Goal: Use online tool/utility: Utilize a website feature to perform a specific function

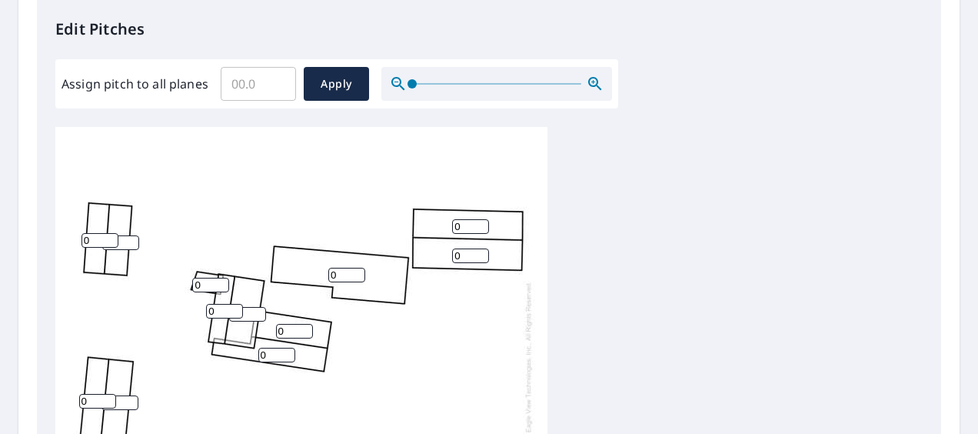
scroll to position [538, 0]
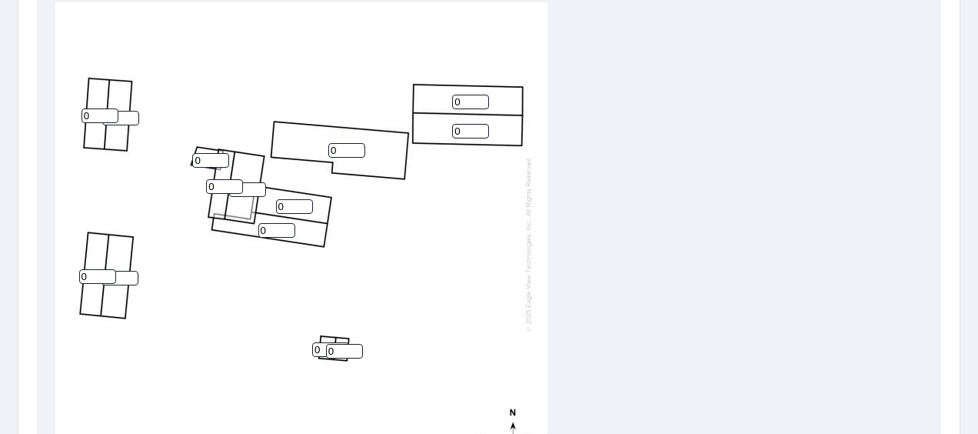
click at [95, 114] on input "0" at bounding box center [100, 115] width 37 height 15
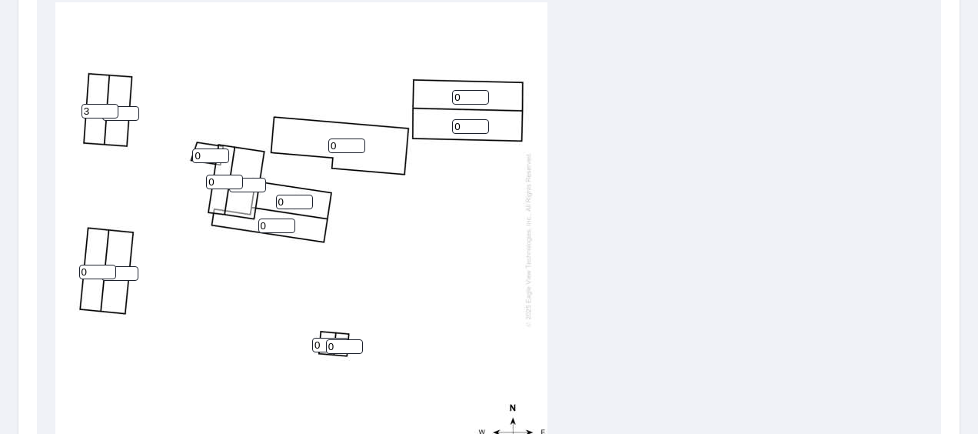
type input "3"
click at [124, 106] on input "0" at bounding box center [120, 113] width 37 height 15
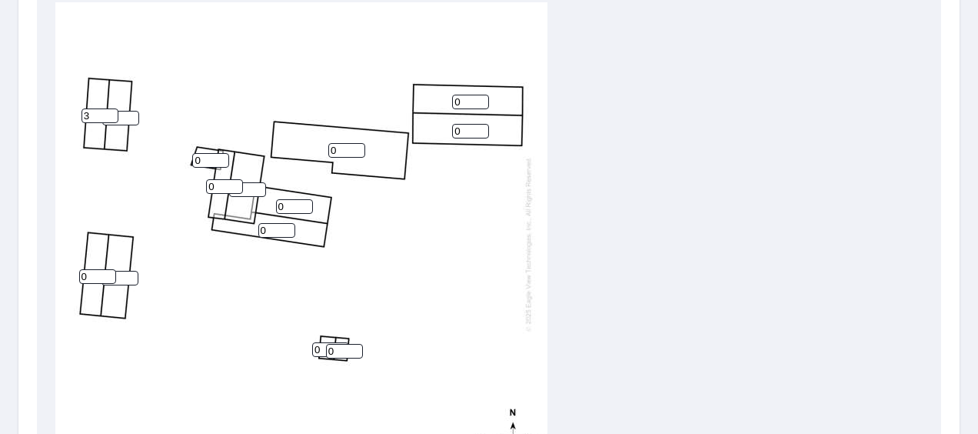
click at [119, 119] on input "0" at bounding box center [120, 118] width 37 height 15
click at [95, 118] on input "3" at bounding box center [100, 115] width 37 height 15
type input "3"
click at [125, 120] on input "0" at bounding box center [120, 118] width 37 height 15
click at [118, 117] on input "0" at bounding box center [120, 118] width 37 height 15
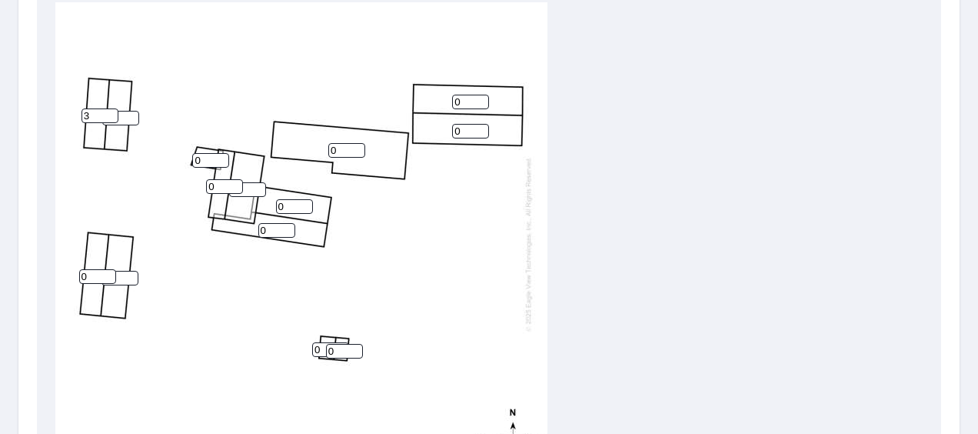
type input "3"
click at [122, 118] on input "3" at bounding box center [120, 118] width 37 height 15
type input "3"
click at [208, 162] on input "0" at bounding box center [210, 160] width 37 height 15
type input "4"
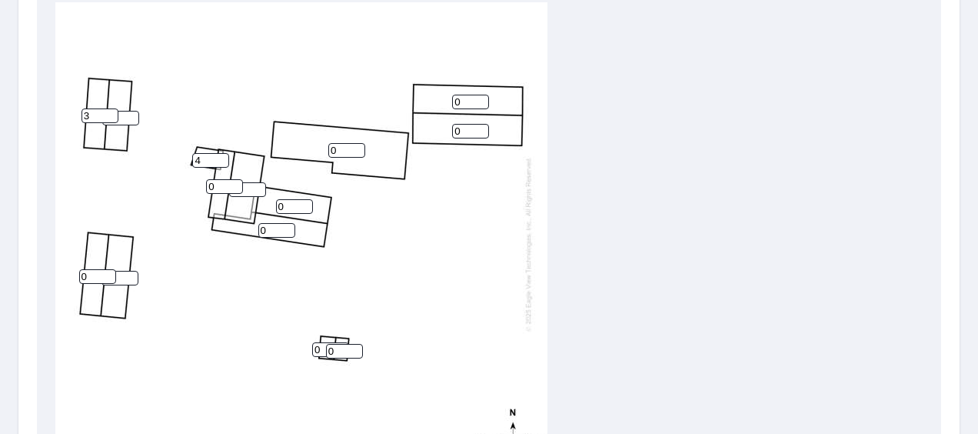
click at [217, 184] on input "0" at bounding box center [224, 186] width 37 height 15
click at [203, 158] on input "4" at bounding box center [210, 160] width 37 height 15
type input "6"
click at [218, 188] on input "0" at bounding box center [224, 186] width 37 height 15
type input "6"
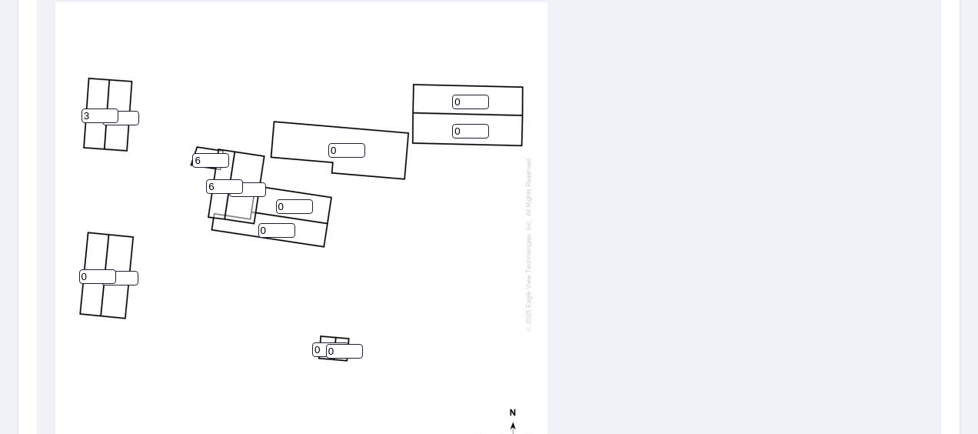
click at [268, 228] on input "0" at bounding box center [276, 230] width 37 height 15
type input "4"
click at [288, 204] on input "0" at bounding box center [294, 206] width 37 height 15
type input "4"
type input "1"
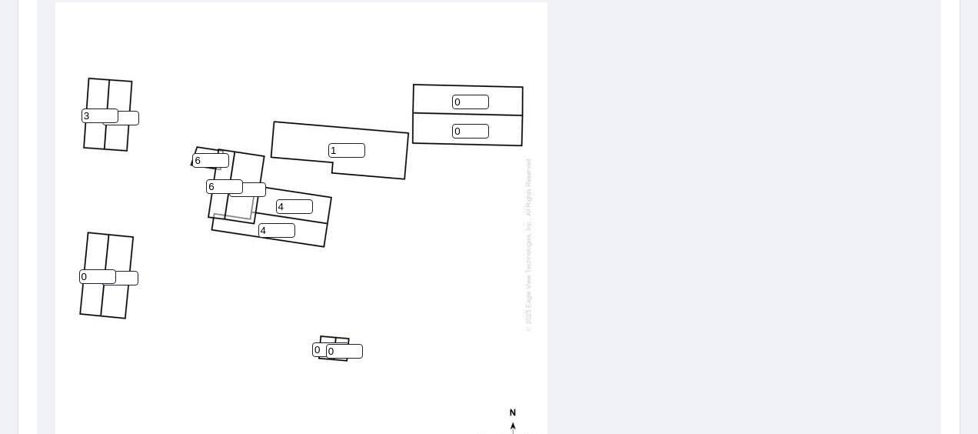
click at [358, 147] on input "1" at bounding box center [346, 150] width 37 height 15
type input "3"
click at [460, 102] on input "0" at bounding box center [470, 102] width 37 height 15
type input "3"
click at [463, 132] on input "0" at bounding box center [470, 131] width 37 height 15
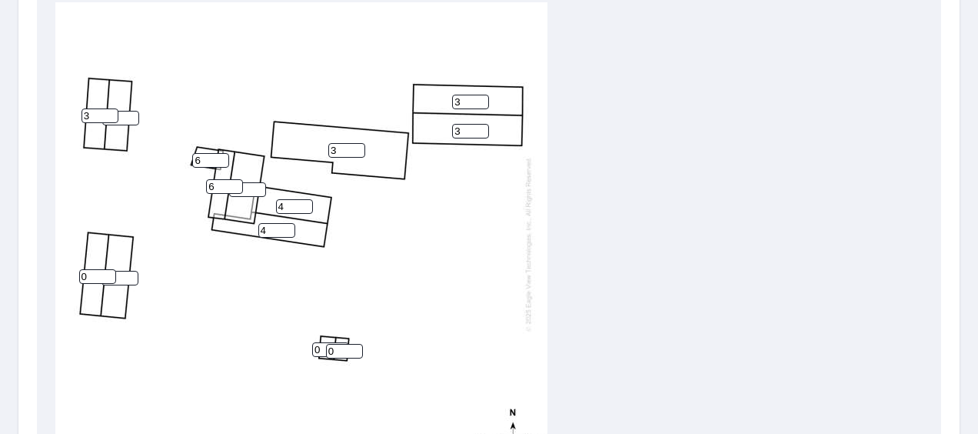
type input "3"
click at [90, 277] on input "0" at bounding box center [97, 276] width 37 height 15
click at [469, 132] on input "3" at bounding box center [470, 131] width 37 height 15
type input "4"
click at [465, 98] on input "3" at bounding box center [470, 102] width 37 height 15
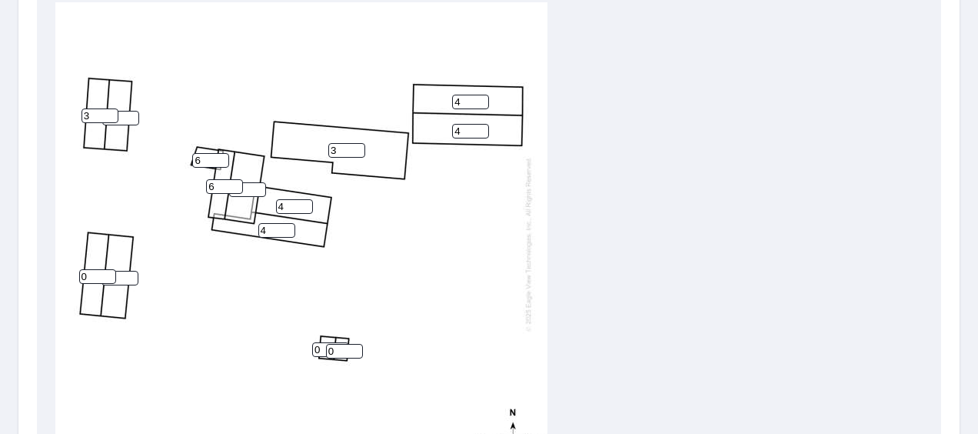
type input "4"
click at [94, 278] on input "0" at bounding box center [97, 276] width 37 height 15
type input "4"
click at [122, 277] on input "0" at bounding box center [120, 278] width 37 height 15
type input "4"
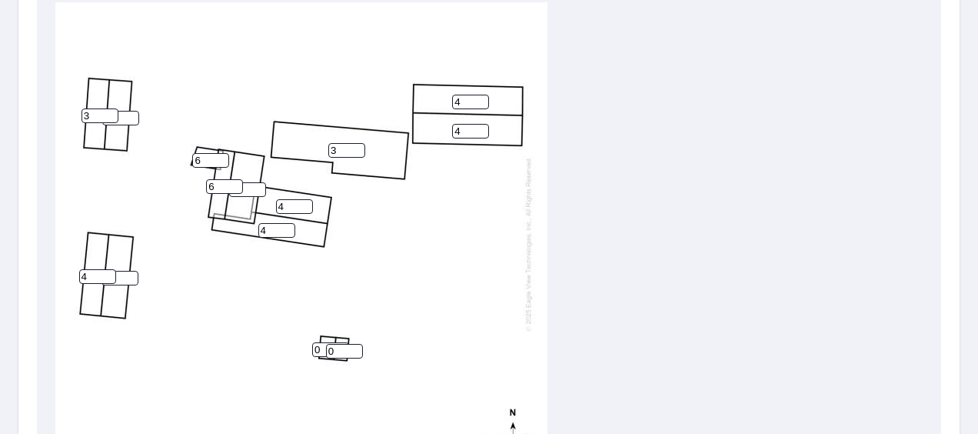
click at [452, 276] on div "3 4 4 4 0 4 4 4 3 3 6 6 0 0" at bounding box center [301, 243] width 492 height 483
click at [323, 349] on input "0" at bounding box center [330, 349] width 37 height 15
type input "2"
click at [340, 355] on input "0" at bounding box center [344, 351] width 37 height 15
type input "2"
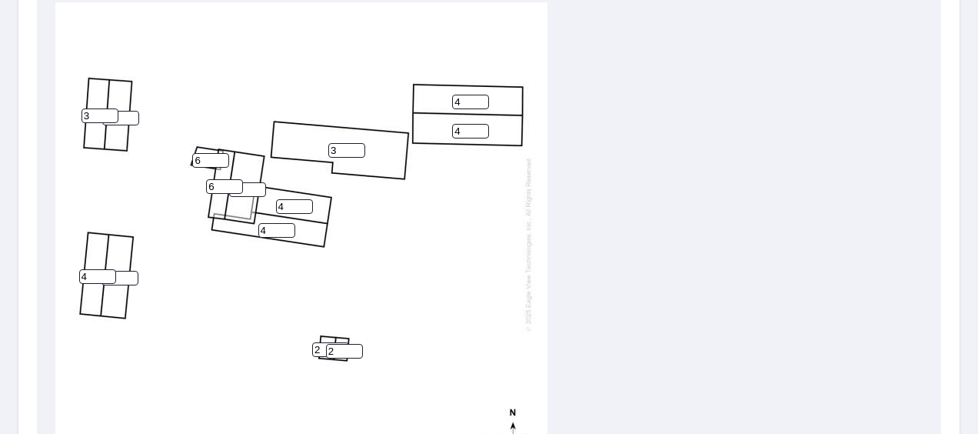
click at [120, 279] on input "4" at bounding box center [120, 278] width 37 height 15
type input "4"
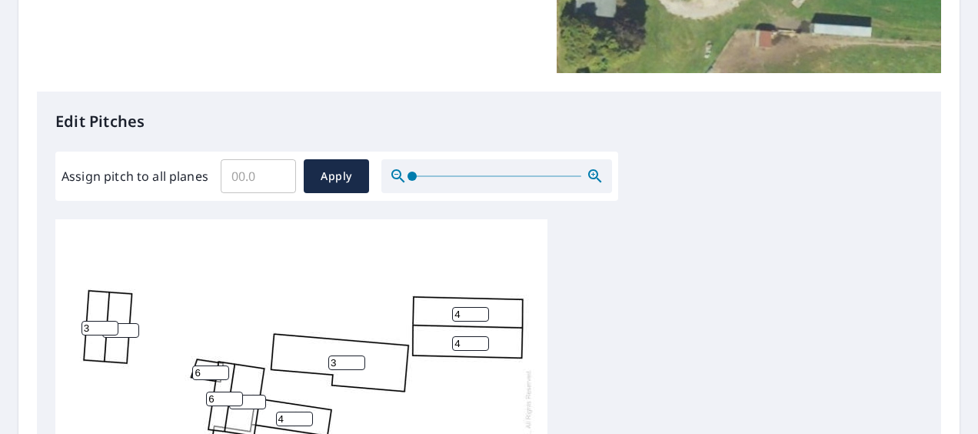
scroll to position [321, 0]
click at [231, 177] on input "Assign pitch to all planes" at bounding box center [258, 176] width 75 height 43
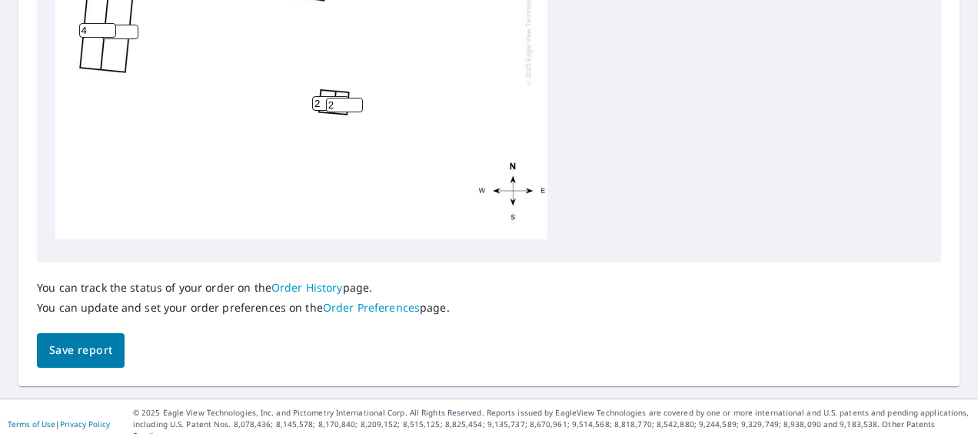
scroll to position [783, 0]
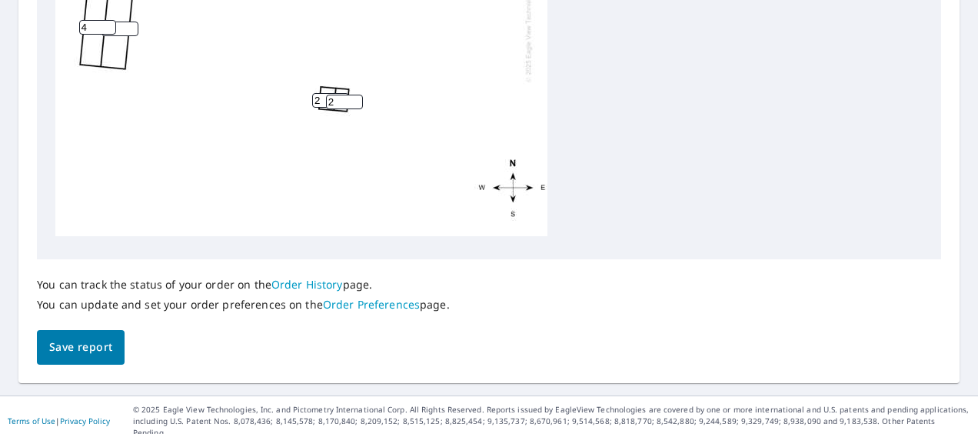
click at [87, 352] on span "Save report" at bounding box center [80, 347] width 63 height 19
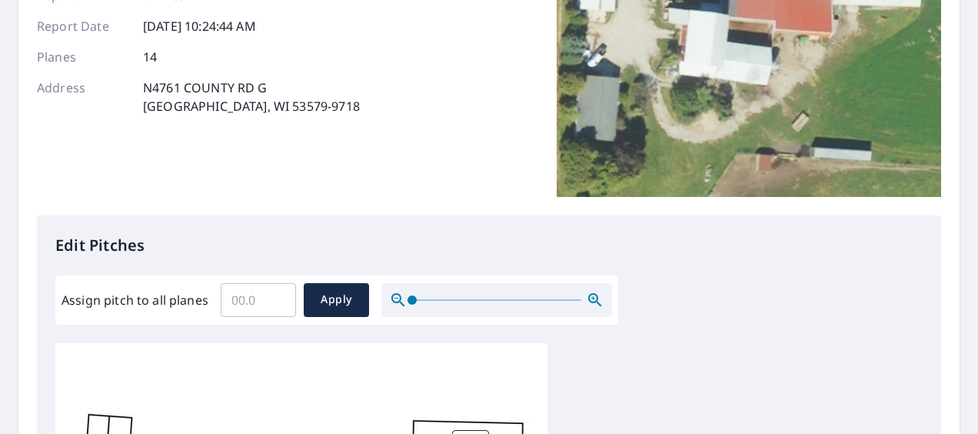
scroll to position [0, 0]
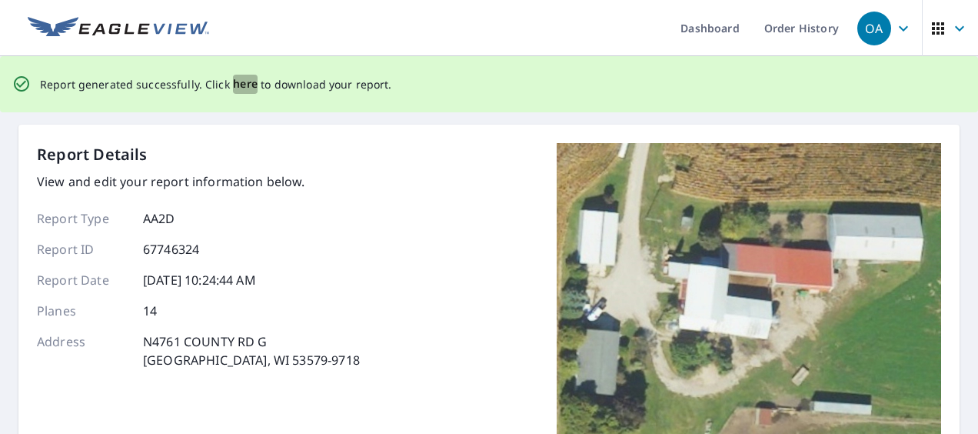
click at [241, 86] on span "here" at bounding box center [245, 84] width 25 height 19
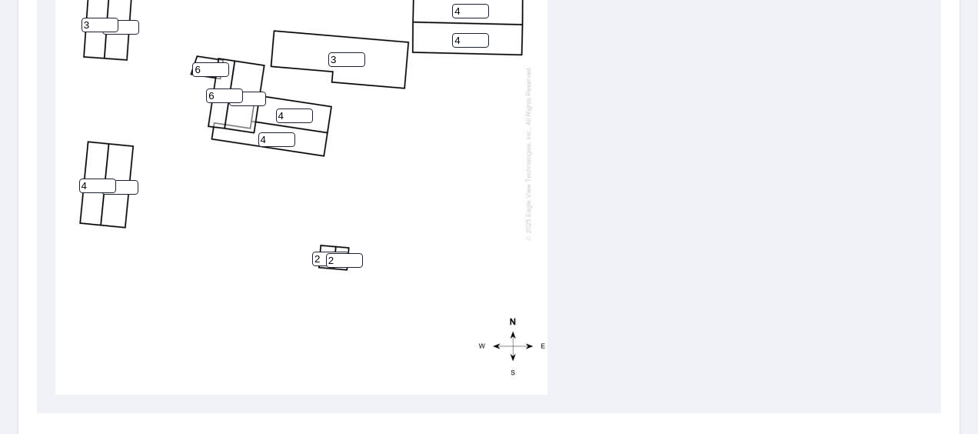
scroll to position [552, 0]
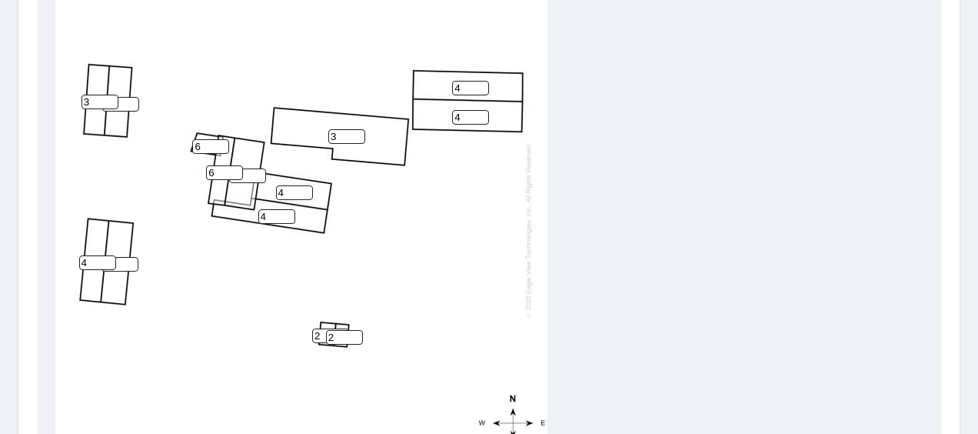
click at [116, 263] on input "4" at bounding box center [120, 264] width 37 height 15
type input "4"
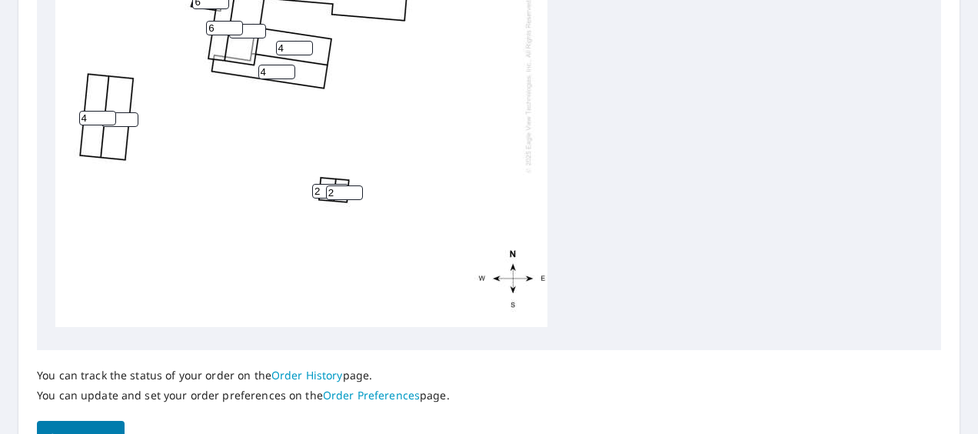
scroll to position [783, 0]
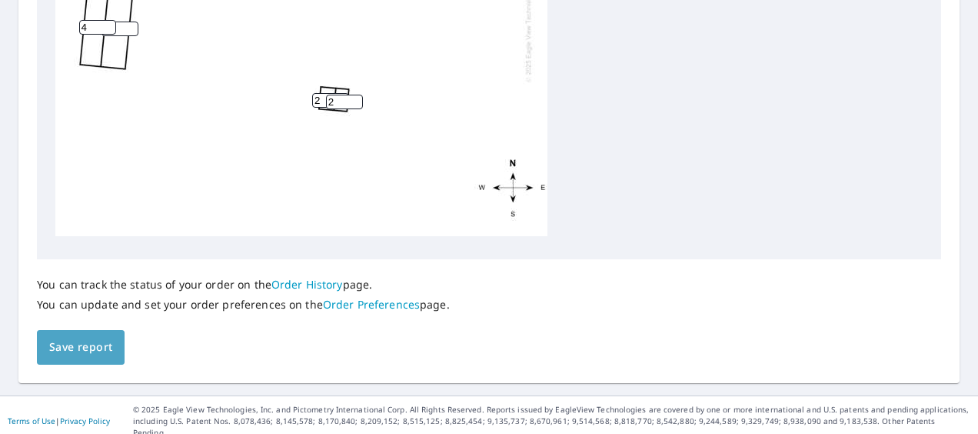
click at [71, 338] on span "Save report" at bounding box center [80, 347] width 63 height 19
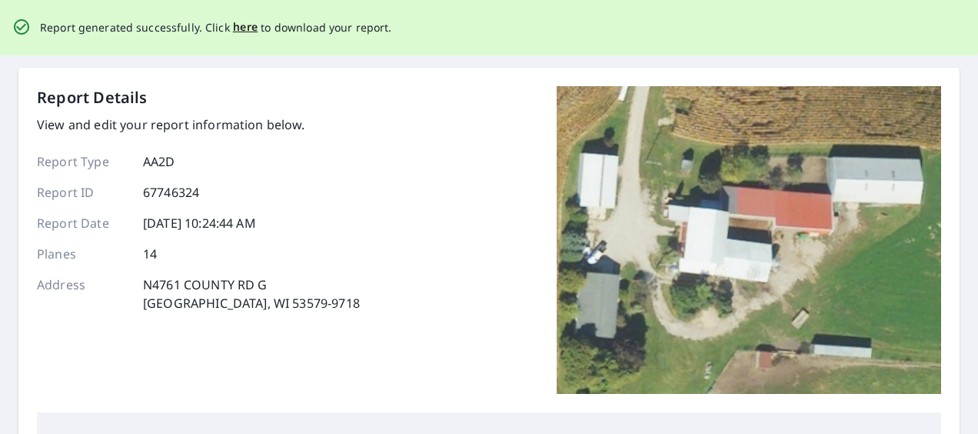
scroll to position [0, 0]
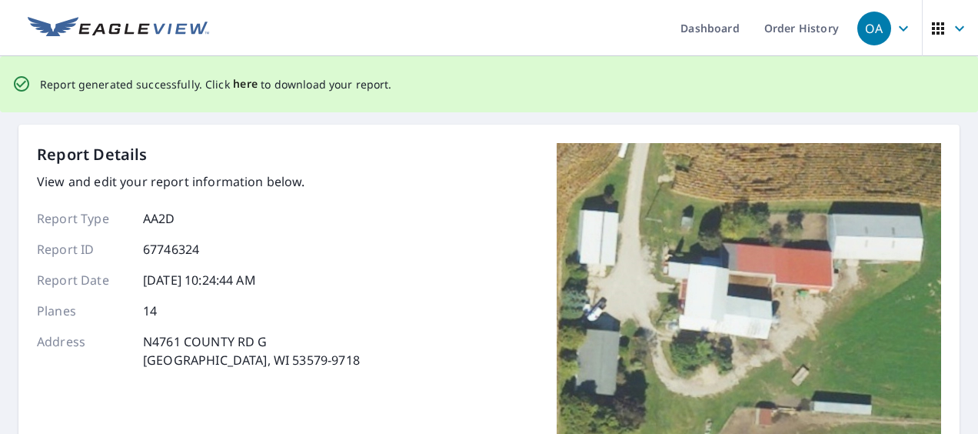
click at [233, 82] on span "here" at bounding box center [245, 84] width 25 height 19
